Goal: Information Seeking & Learning: Check status

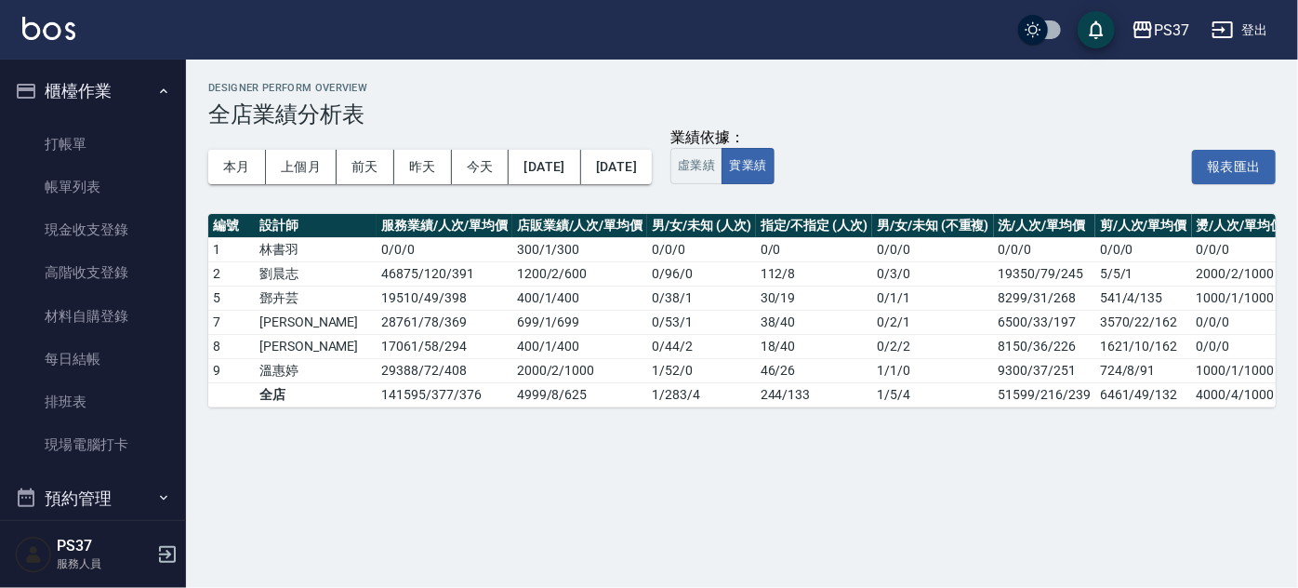
scroll to position [507, 0]
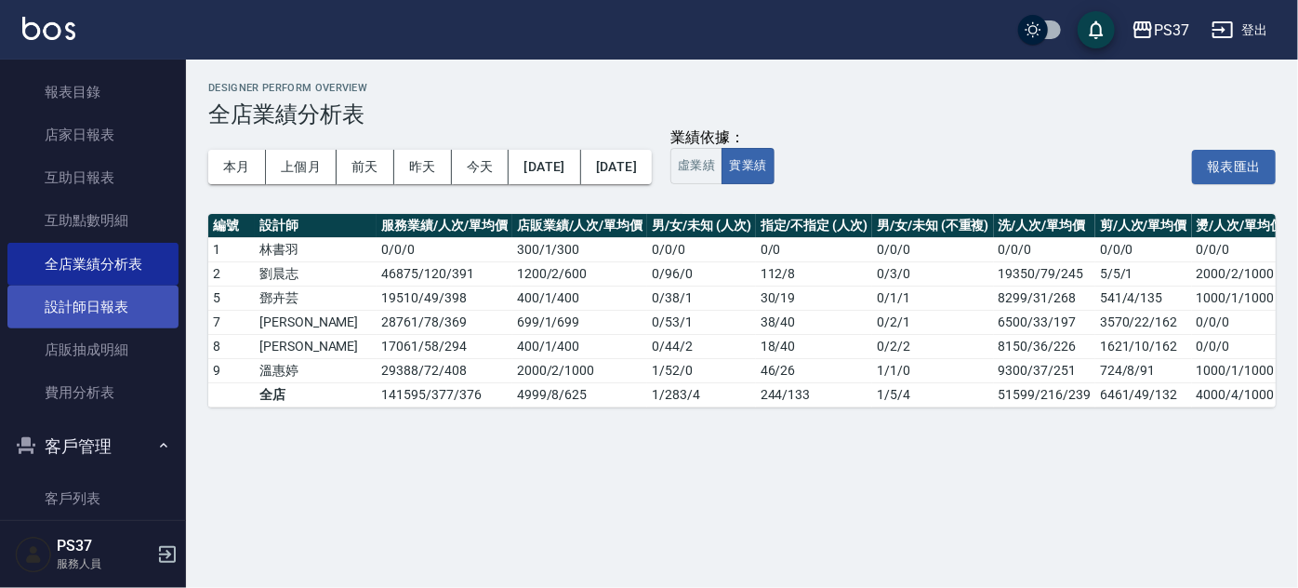
click at [76, 321] on link "設計師日報表" at bounding box center [92, 306] width 171 height 43
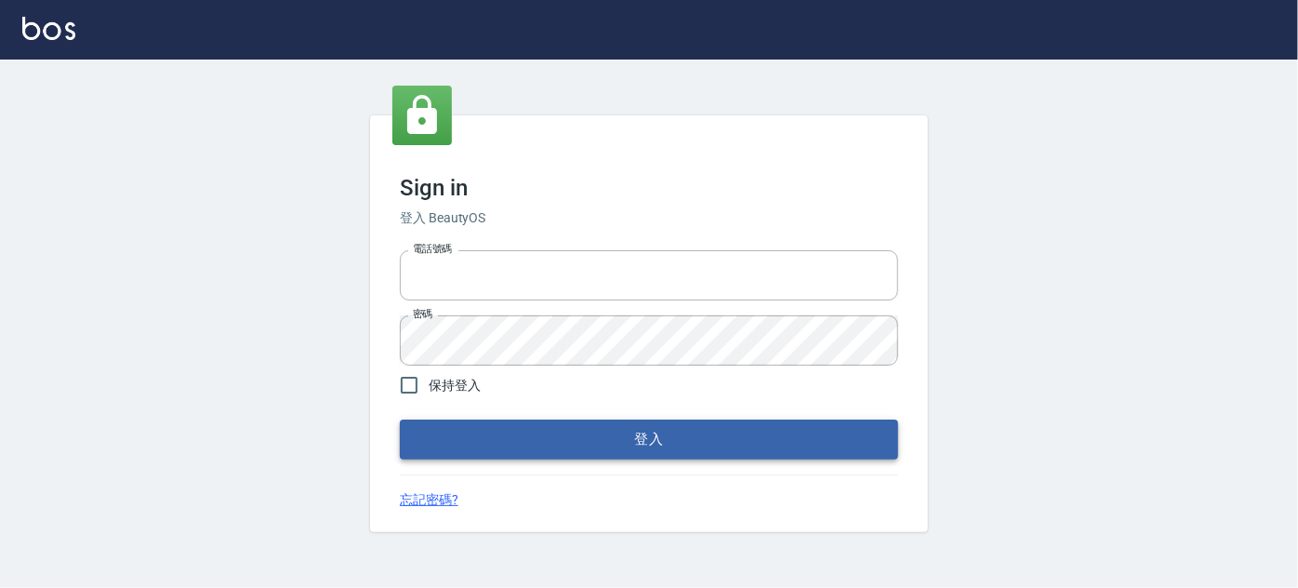
type input "037692666"
click at [568, 430] on button "登入" at bounding box center [649, 438] width 498 height 39
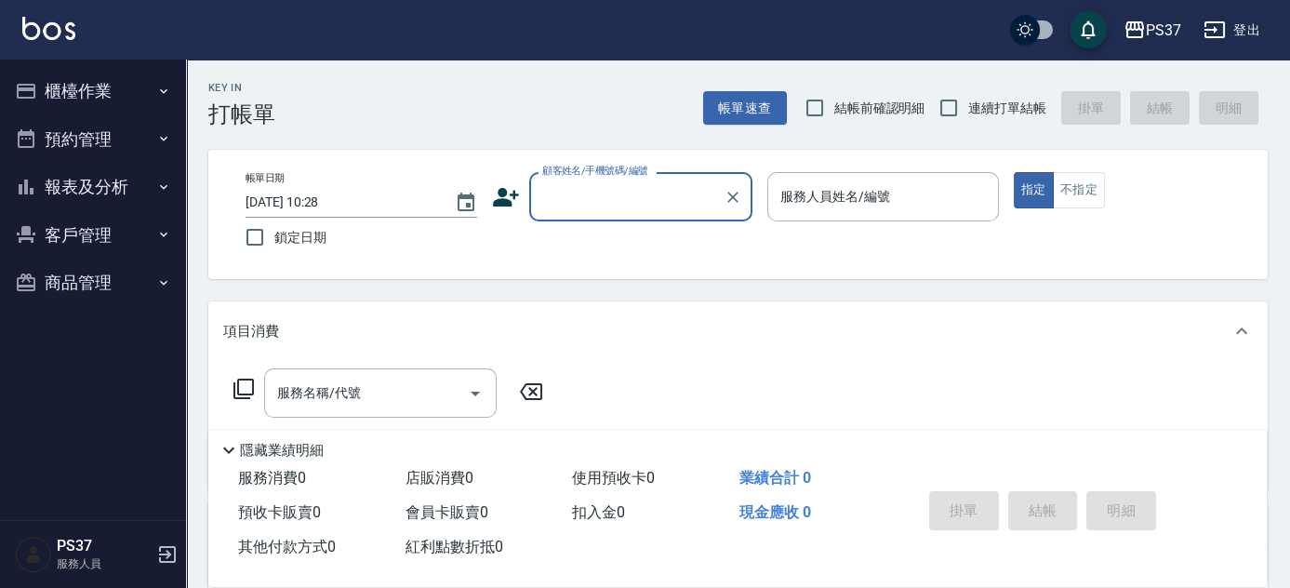
click at [99, 232] on button "客戶管理" at bounding box center [92, 235] width 171 height 48
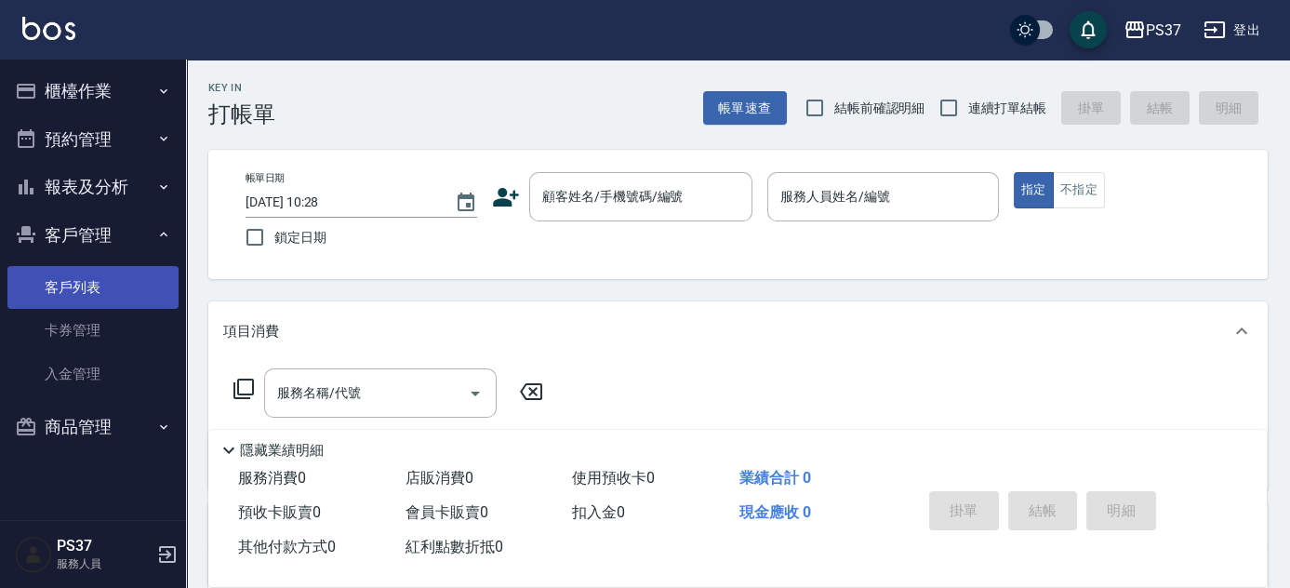
click at [92, 279] on link "客戶列表" at bounding box center [92, 287] width 171 height 43
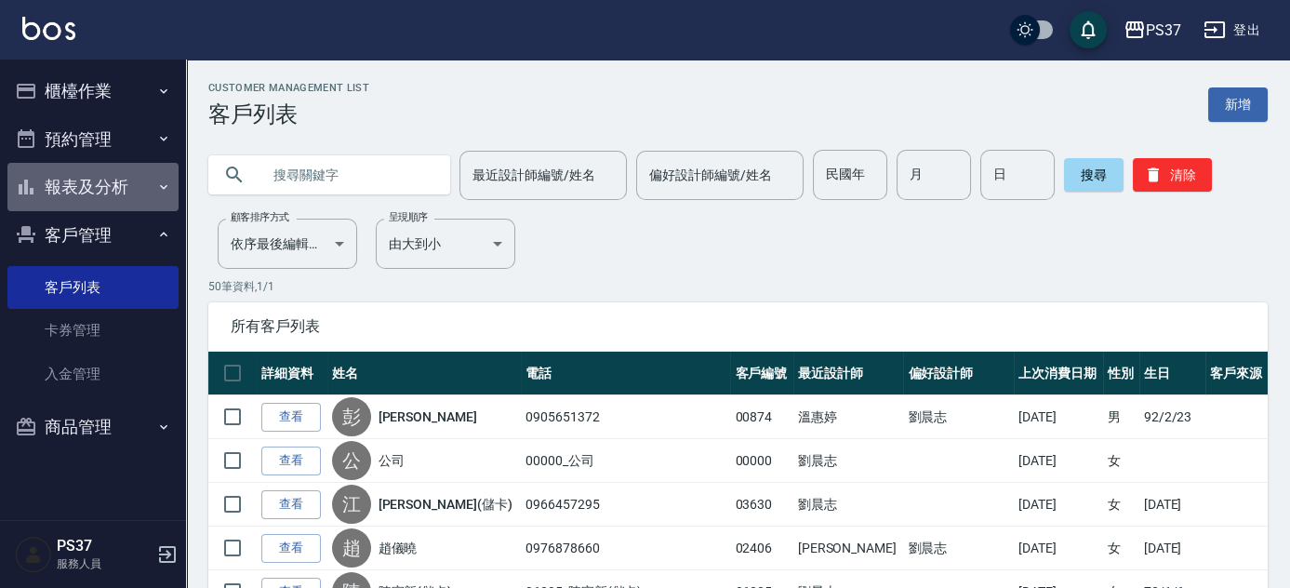
click at [92, 192] on button "報表及分析" at bounding box center [92, 187] width 171 height 48
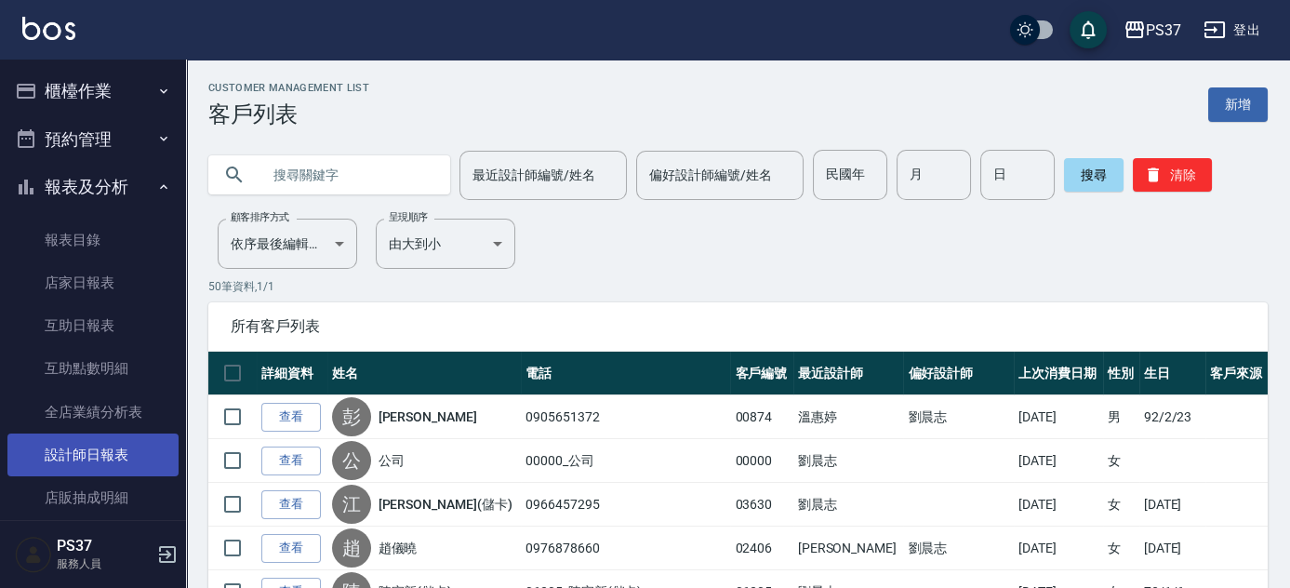
click at [119, 454] on link "設計師日報表" at bounding box center [92, 454] width 171 height 43
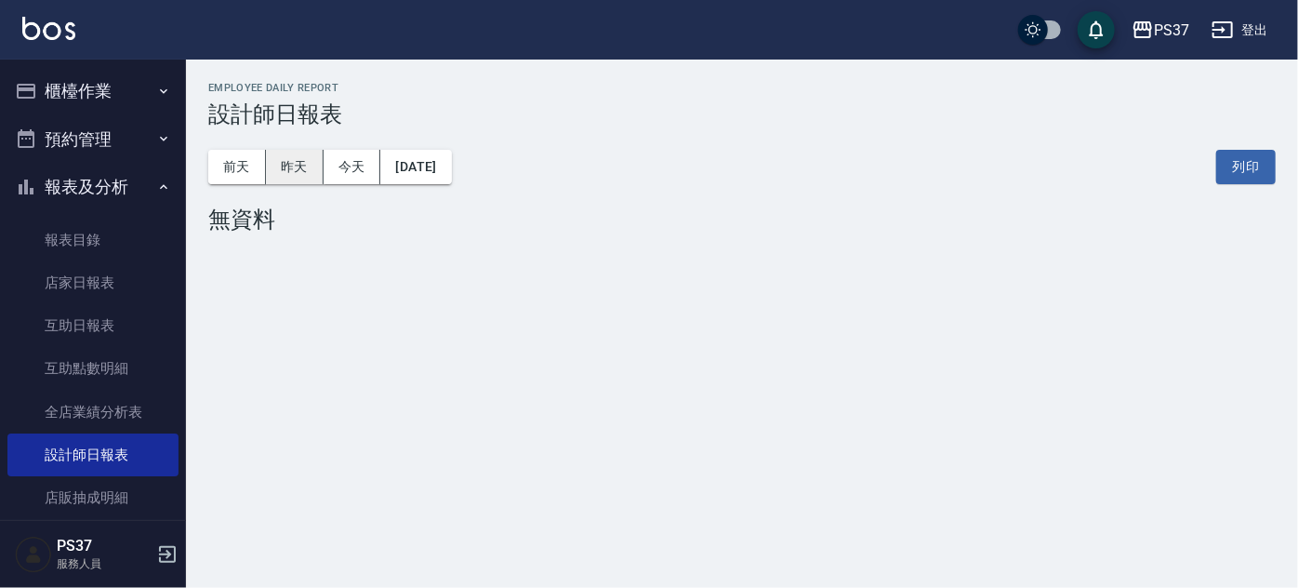
click at [290, 166] on button "昨天" at bounding box center [295, 167] width 58 height 34
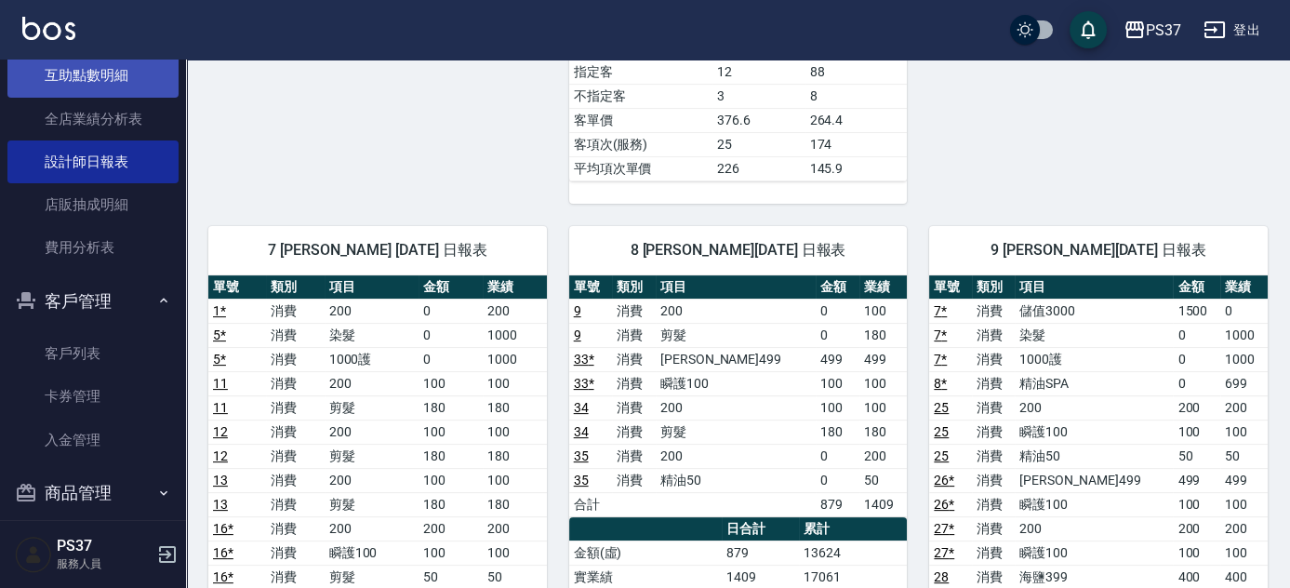
scroll to position [311, 0]
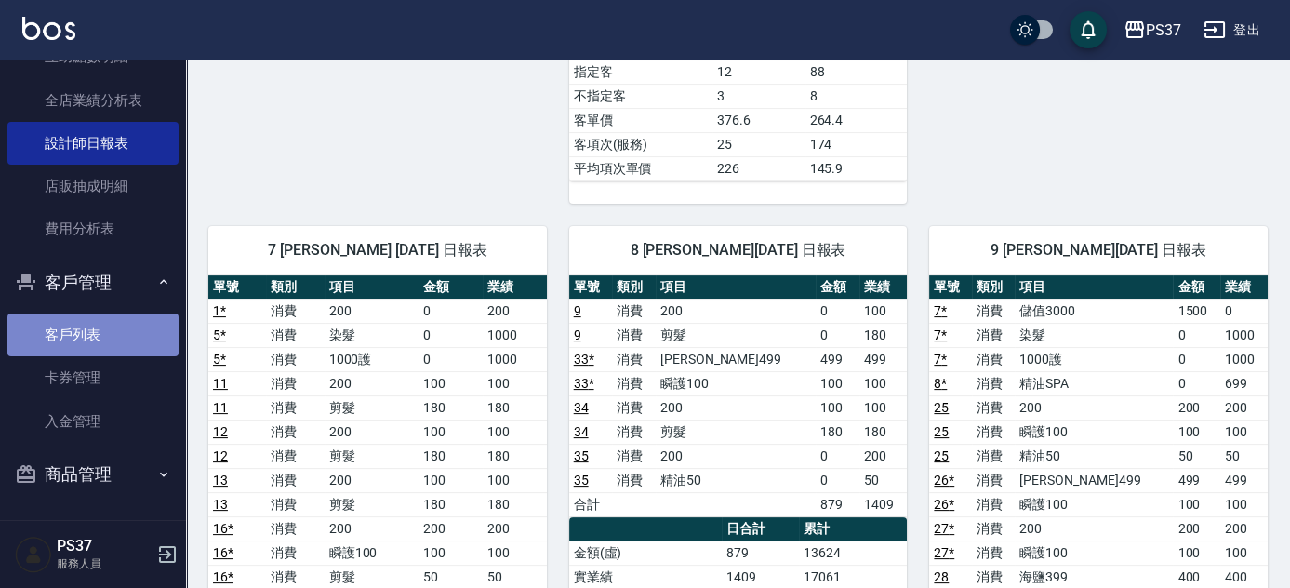
click at [94, 343] on link "客戶列表" at bounding box center [92, 334] width 171 height 43
